Goal: Navigation & Orientation: Find specific page/section

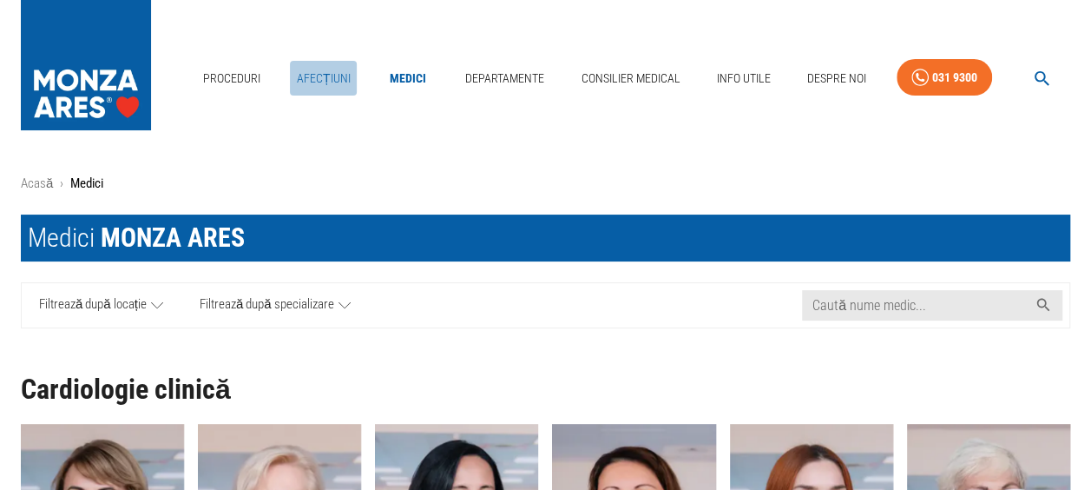
click at [329, 75] on link "Afecțiuni" at bounding box center [324, 79] width 68 height 36
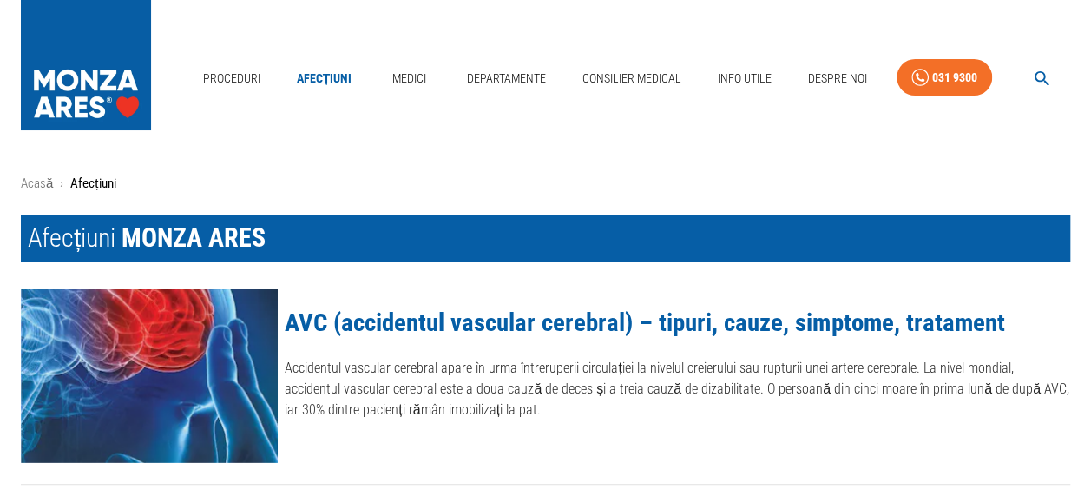
click at [330, 77] on link "Afecțiuni" at bounding box center [324, 79] width 69 height 36
click at [412, 77] on link "Medici" at bounding box center [409, 79] width 56 height 36
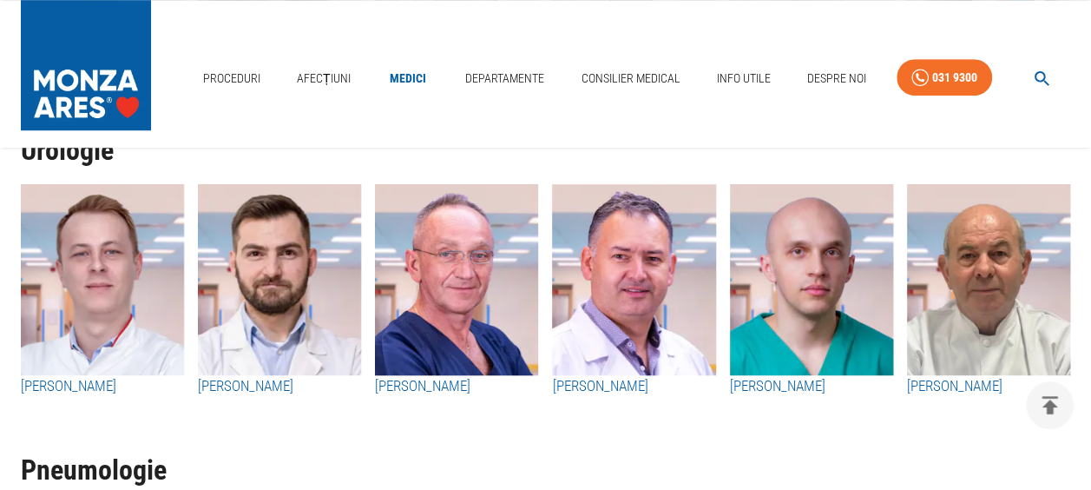
scroll to position [3907, 0]
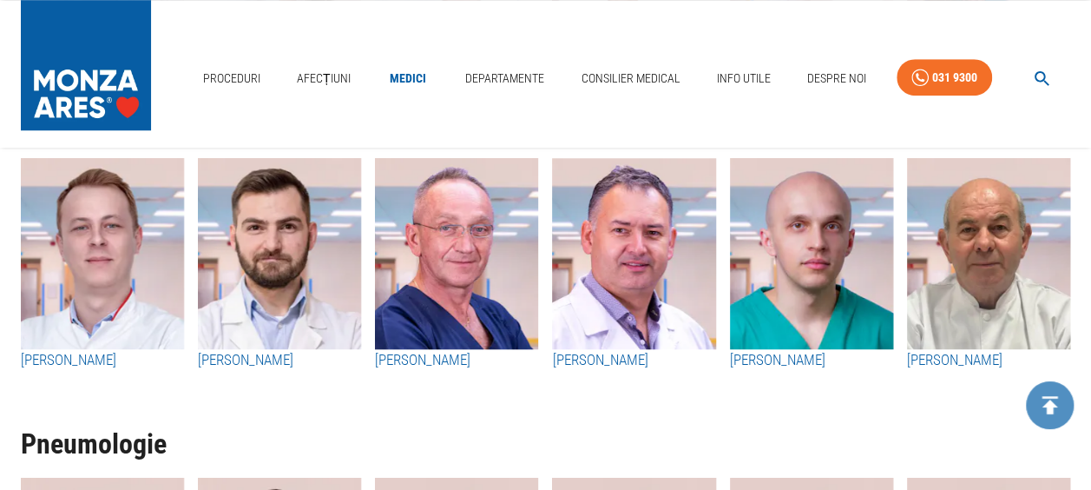
click at [1051, 398] on icon "delete" at bounding box center [1051, 405] width 16 height 18
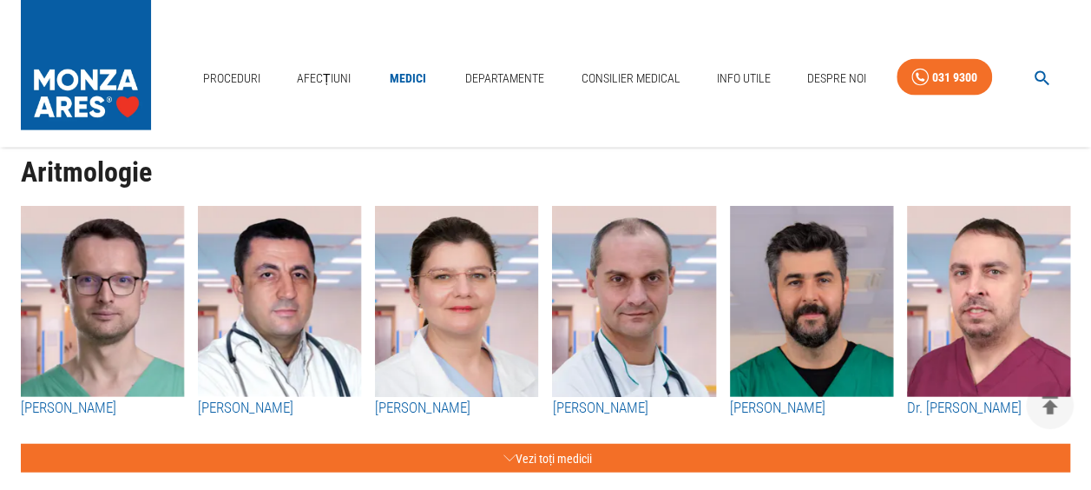
scroll to position [5123, 0]
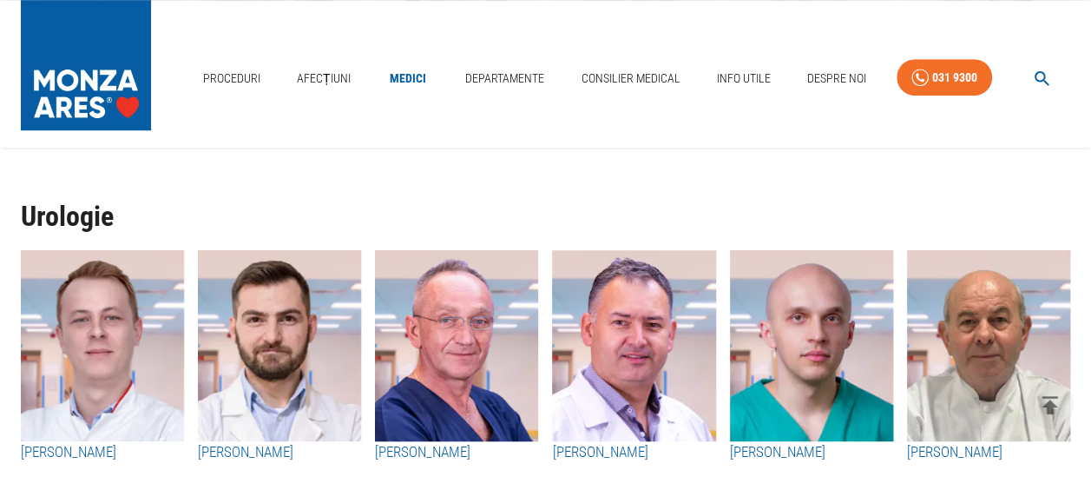
scroll to position [3820, 0]
